Goal: Information Seeking & Learning: Learn about a topic

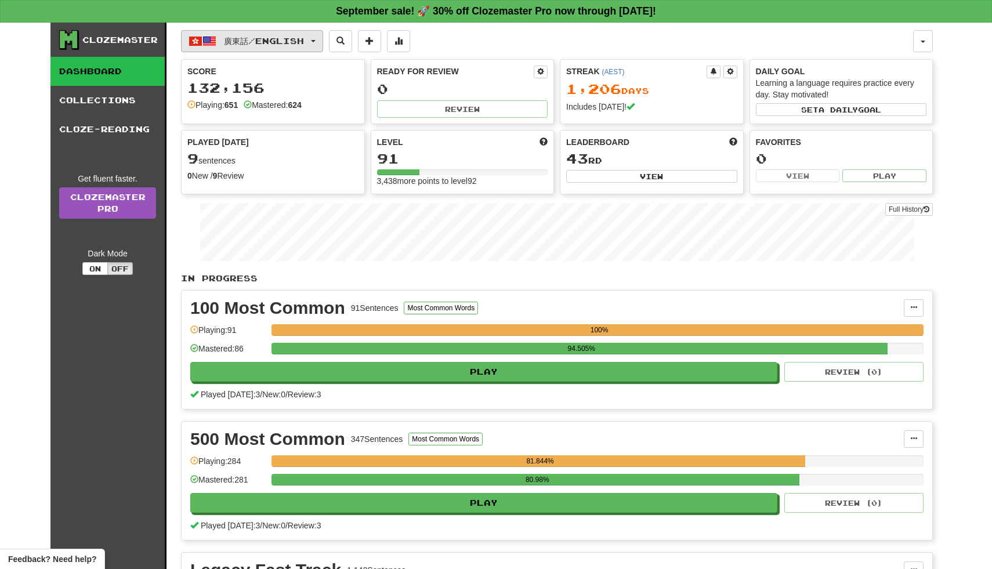
click at [321, 46] on button "廣東話 / English" at bounding box center [252, 41] width 142 height 22
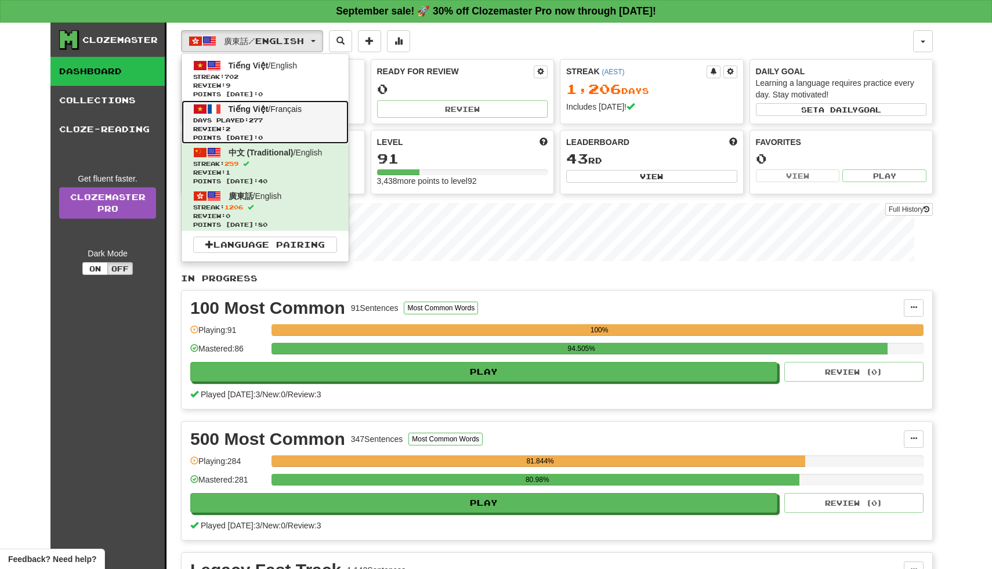
click at [294, 128] on span "Review: 2" at bounding box center [265, 129] width 144 height 9
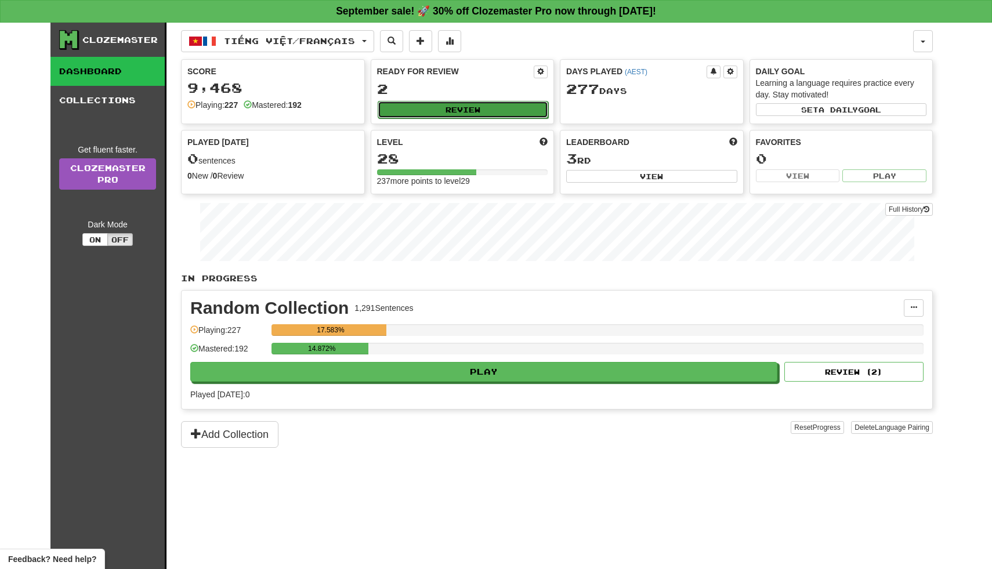
click at [450, 111] on button "Review" at bounding box center [463, 109] width 171 height 17
select select "**"
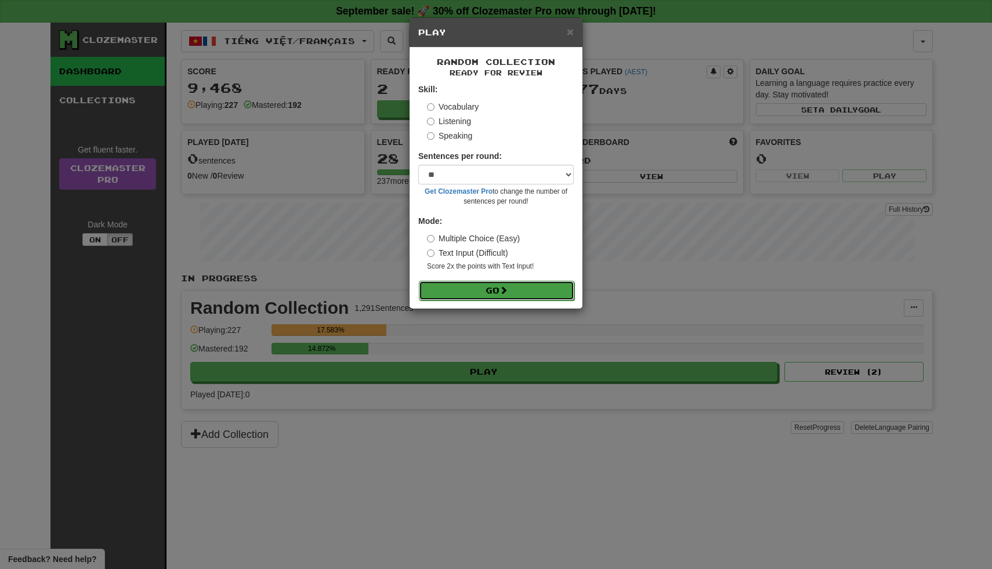
click at [467, 297] on button "Go" at bounding box center [497, 291] width 156 height 20
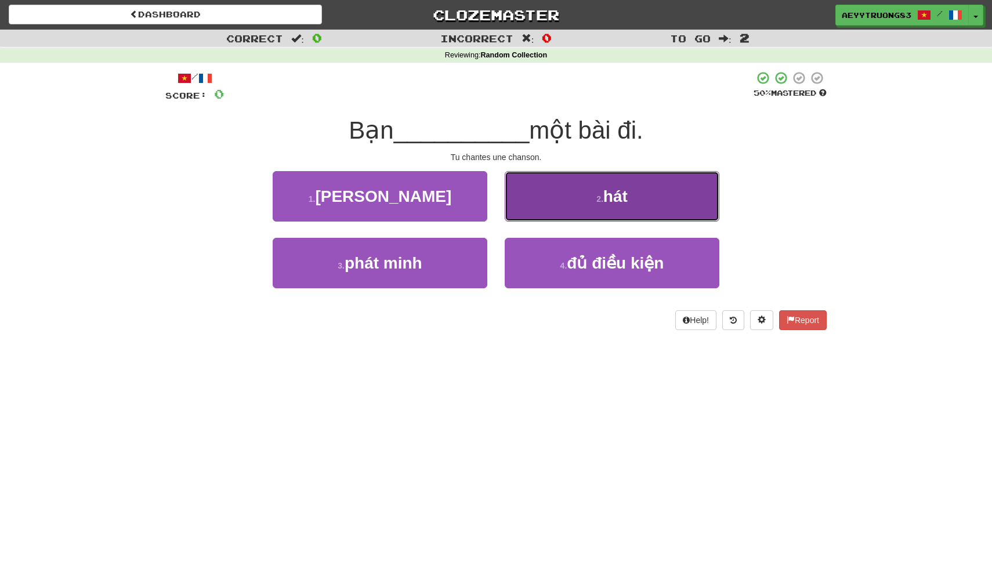
click at [552, 213] on button "2 . hát" at bounding box center [612, 196] width 215 height 50
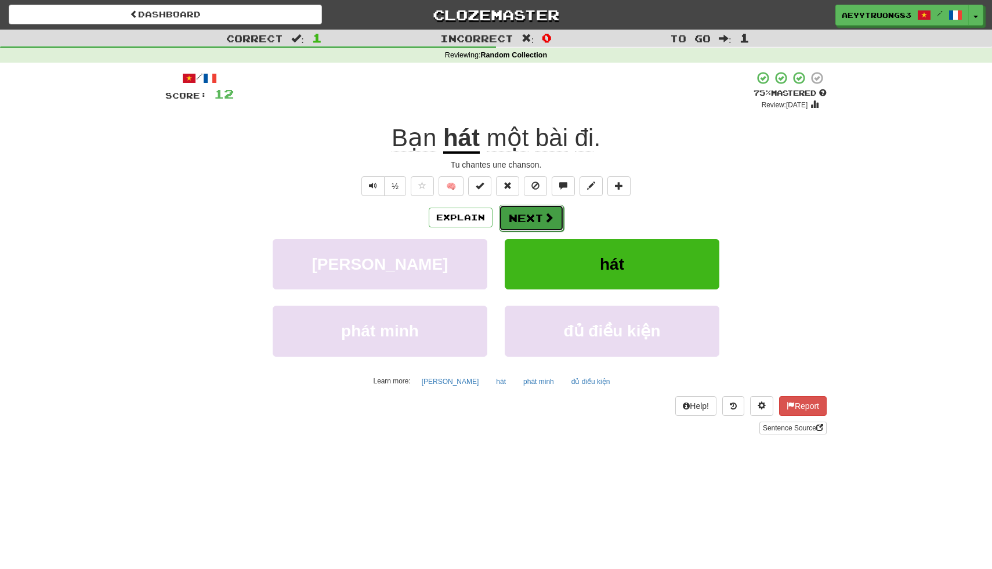
click at [540, 221] on button "Next" at bounding box center [531, 218] width 65 height 27
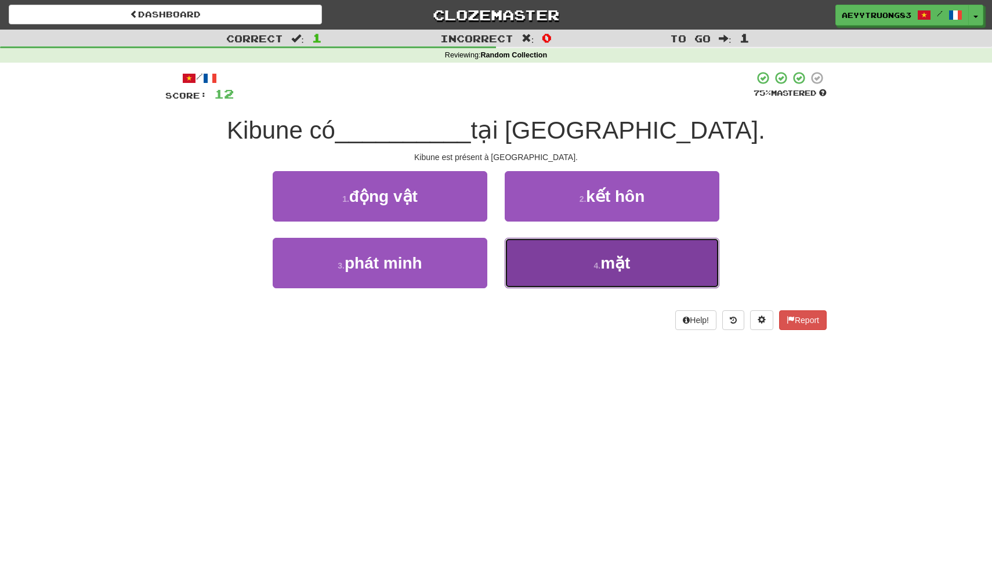
click at [541, 260] on button "4 . mặt" at bounding box center [612, 263] width 215 height 50
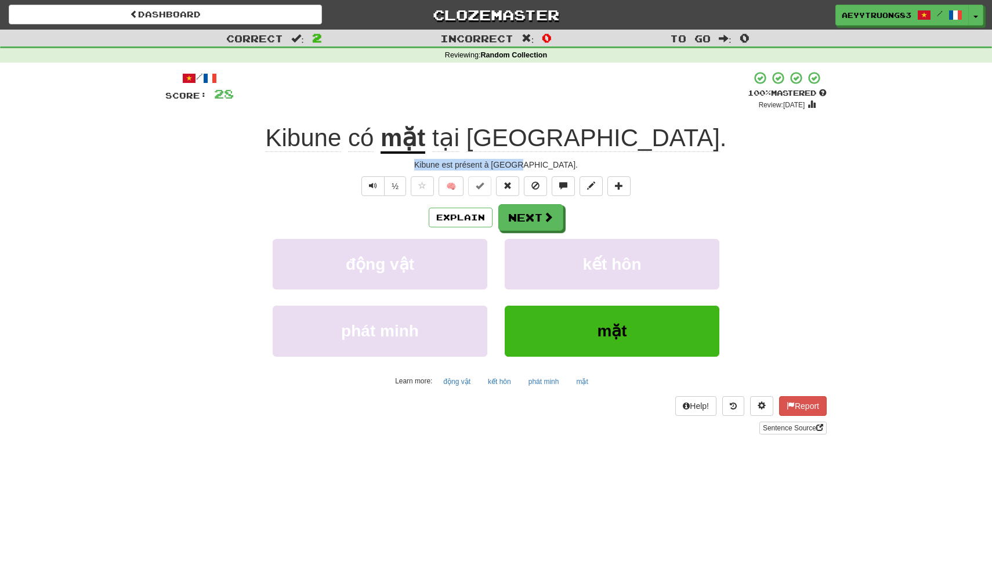
drag, startPoint x: 551, startPoint y: 165, endPoint x: 450, endPoint y: 158, distance: 101.7
click at [450, 158] on div "/ Score: 28 + 16 100 % Mastered Review: 2026-03-19 Kibune có mặt tại Tokyo . Ki…" at bounding box center [495, 253] width 661 height 364
copy div "Kibune est présent à Tokyo."
click at [523, 215] on button "Next" at bounding box center [531, 218] width 65 height 27
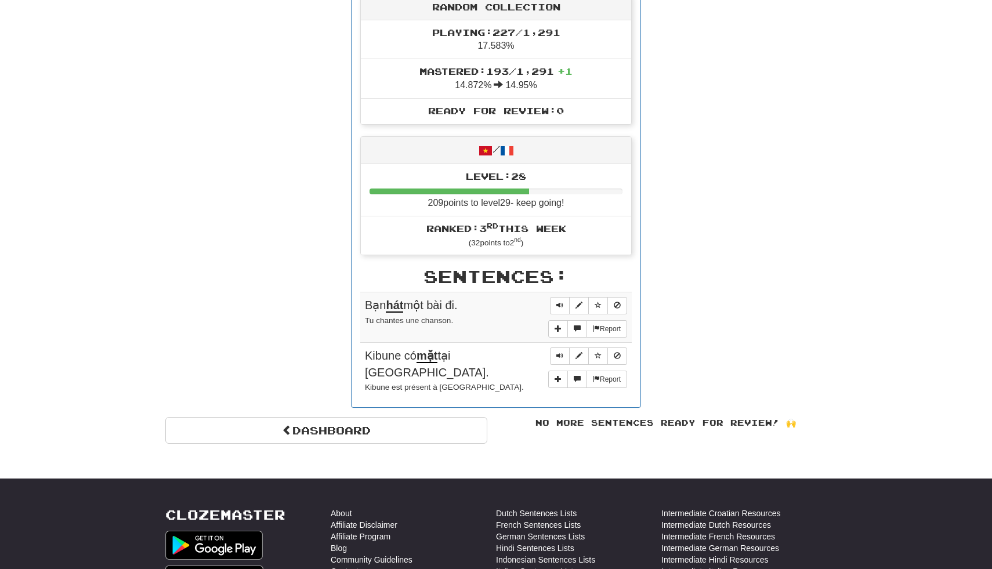
scroll to position [418, 0]
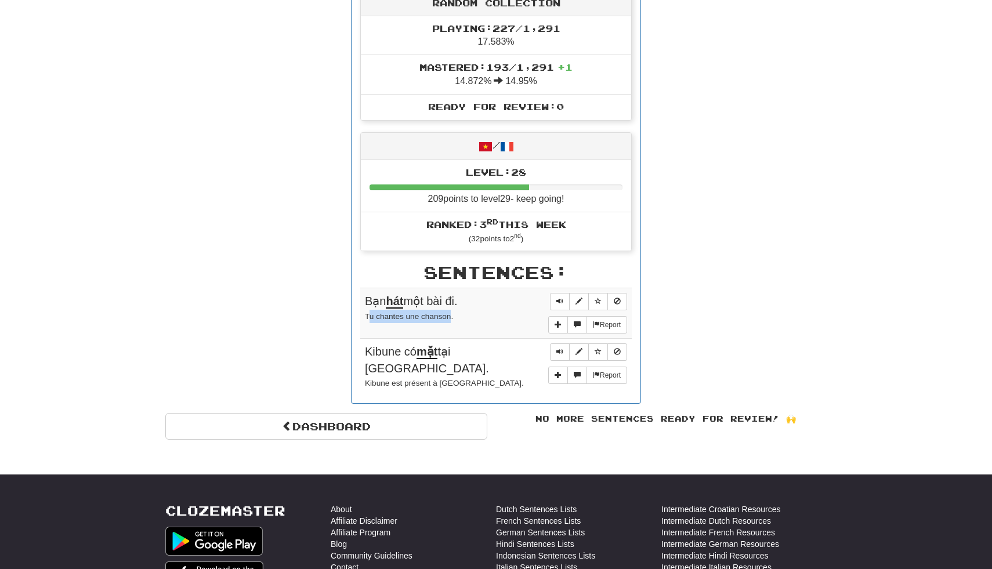
drag, startPoint x: 451, startPoint y: 315, endPoint x: 368, endPoint y: 317, distance: 83.6
click at [368, 317] on small "Tu chantes une chanson." at bounding box center [409, 316] width 88 height 9
copy small "u chantes une chanson"
